Goal: Check status: Check status

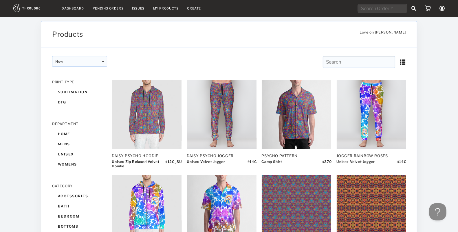
click at [74, 10] on link "Dashboard" at bounding box center [73, 8] width 22 height 4
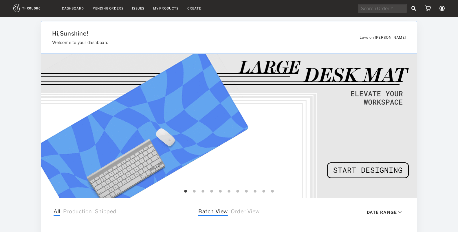
select select "8"
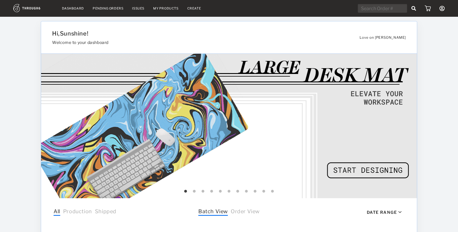
select select "2025"
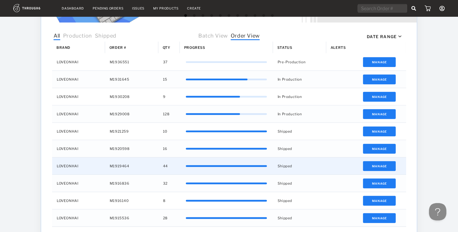
scroll to position [179, 0]
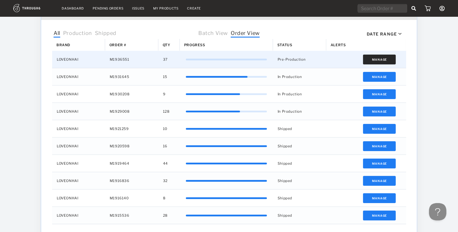
click at [374, 62] on button "Manage" at bounding box center [379, 60] width 33 height 10
